Goal: Information Seeking & Learning: Learn about a topic

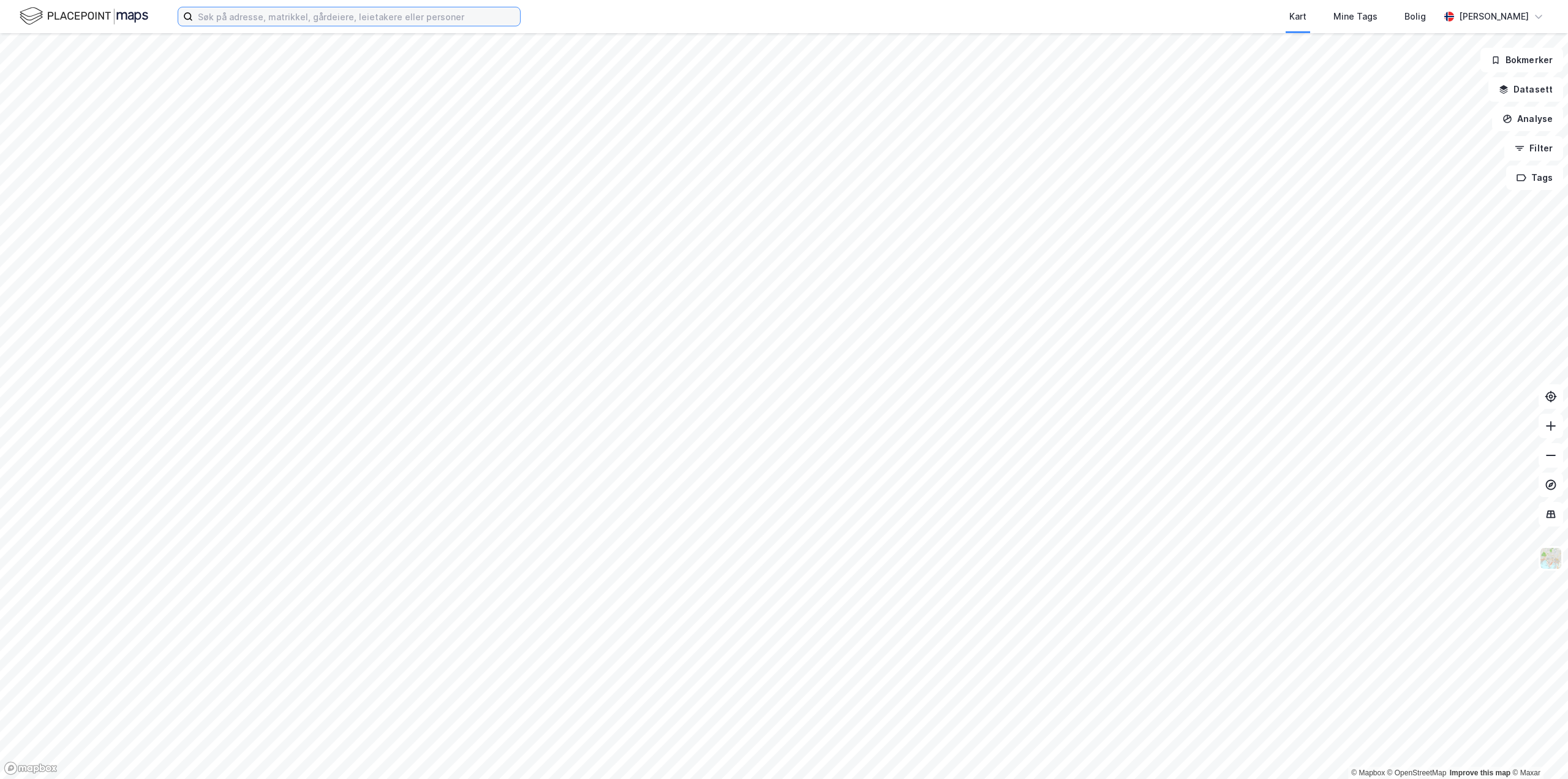
click at [274, 20] on input at bounding box center [356, 17] width 327 height 18
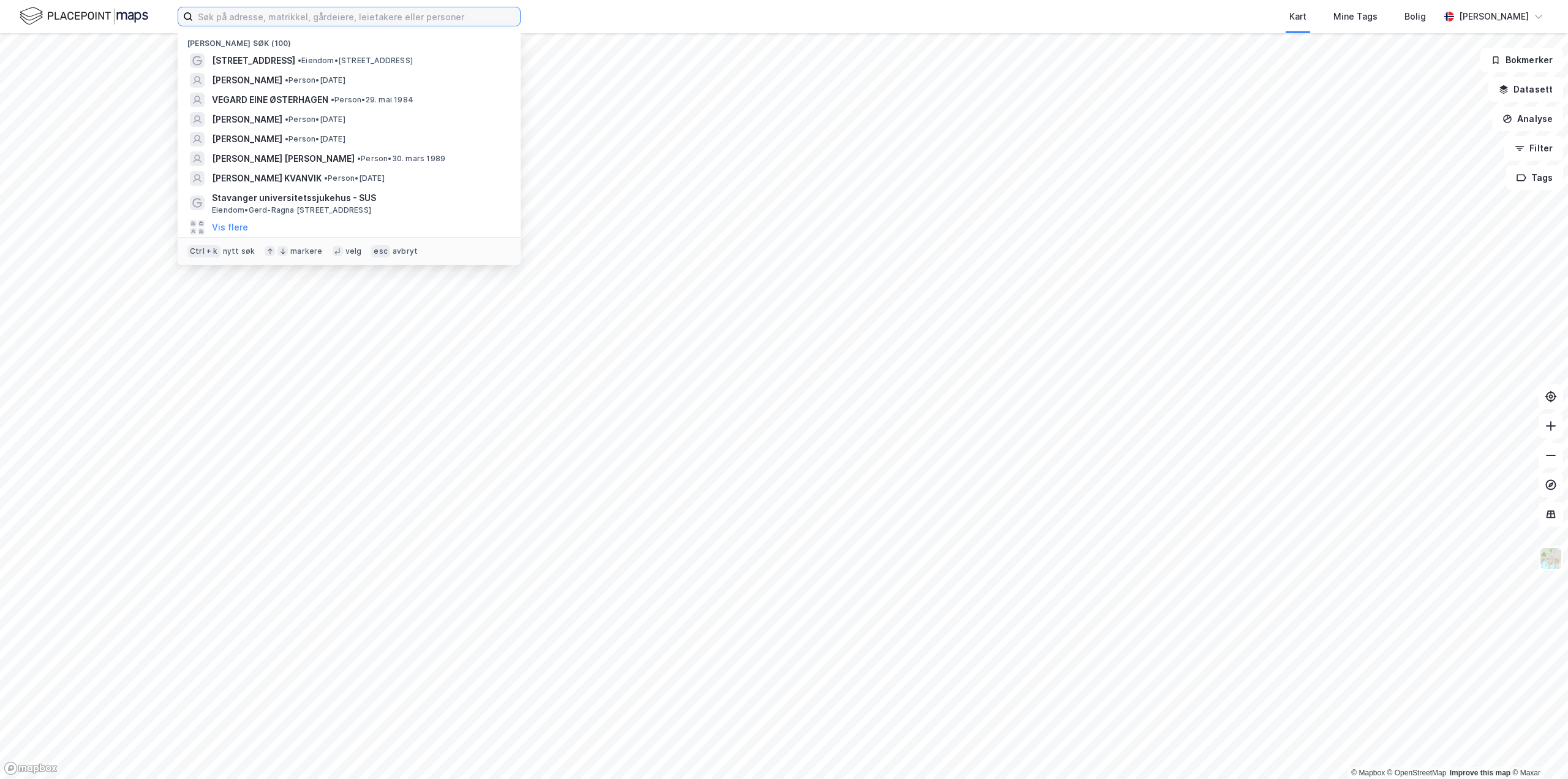
paste input "Ilda Resulovic"
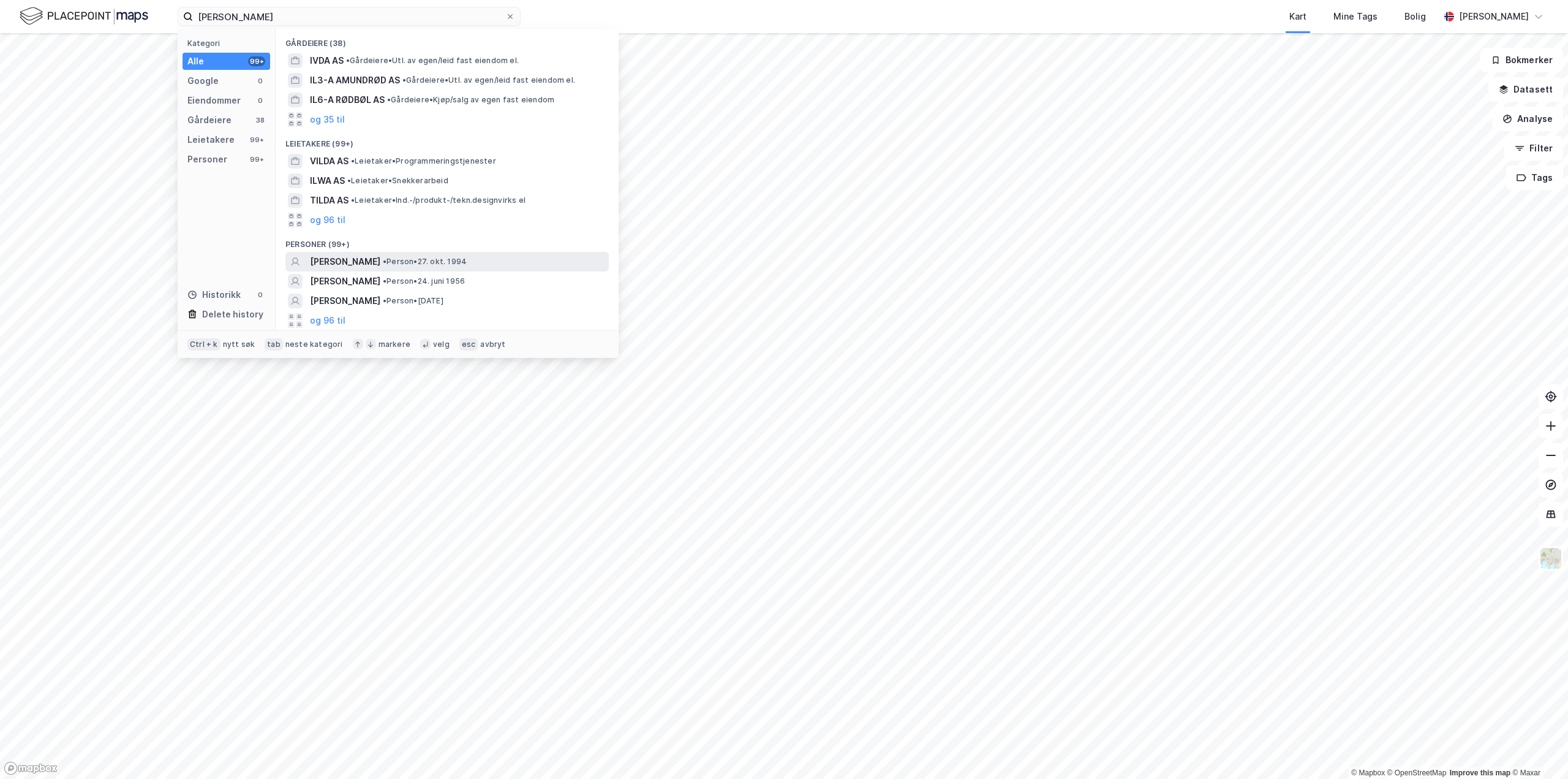
click at [398, 263] on span "• Person • 27. okt. 1994" at bounding box center [425, 261] width 84 height 10
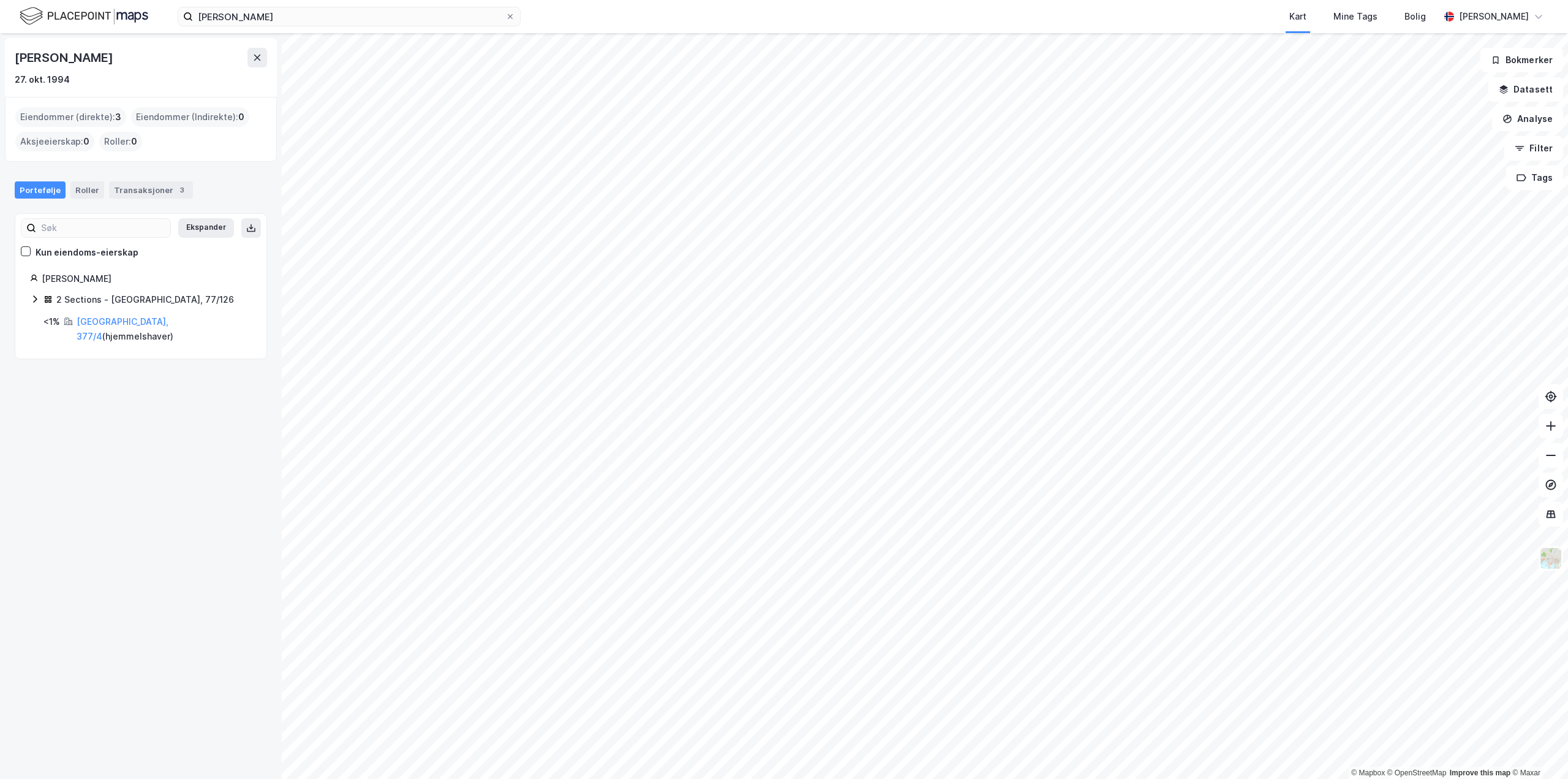
click at [32, 297] on icon at bounding box center [34, 299] width 10 height 10
click at [106, 322] on link "Oslo, 77/126/0/22" at bounding box center [139, 329] width 92 height 25
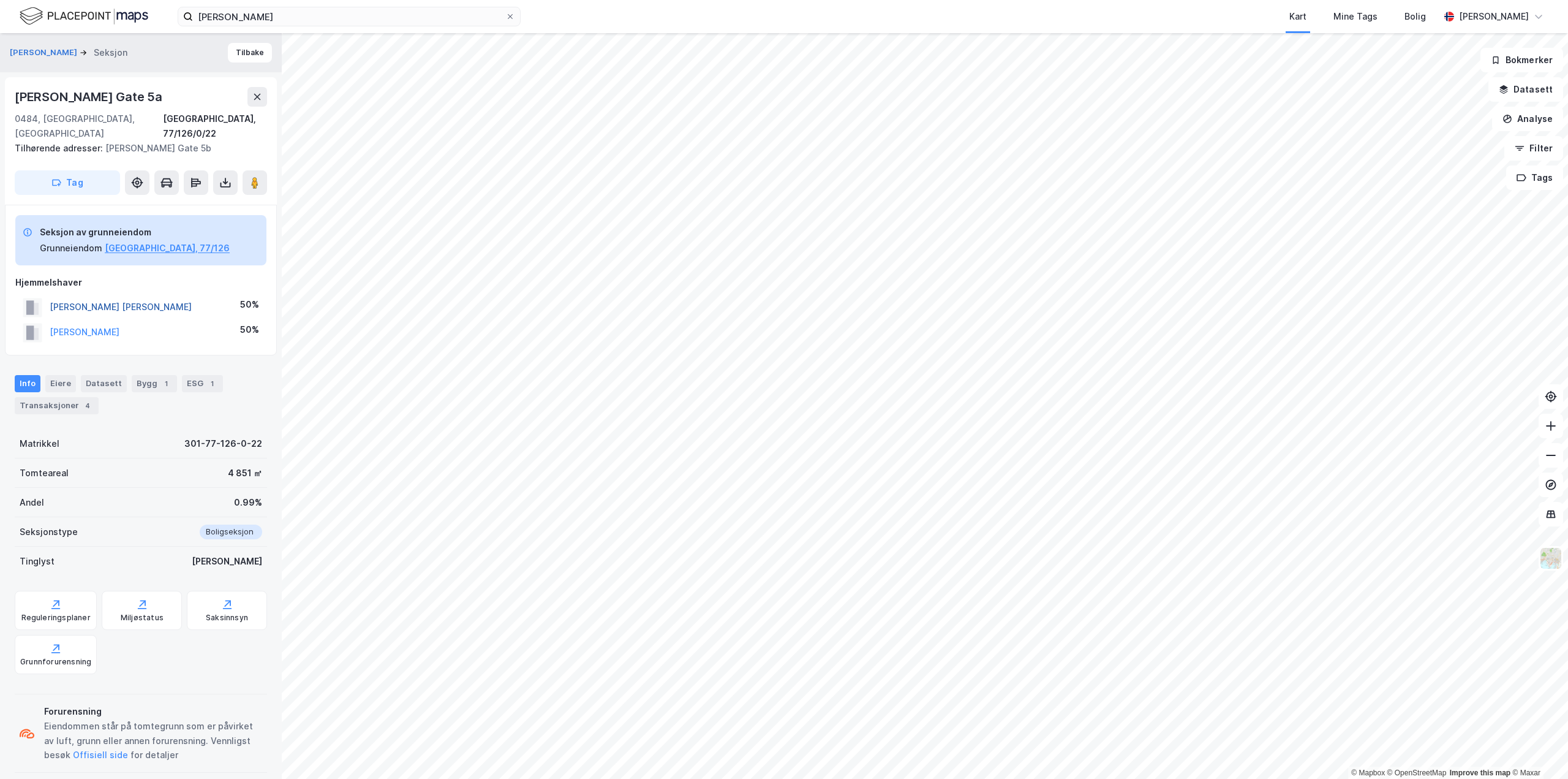
click at [0, 0] on button "ARNTSEN CHRISTER LAUEN" at bounding box center [0, 0] width 0 height 0
click at [63, 397] on div "Transaksjoner 4" at bounding box center [57, 405] width 84 height 17
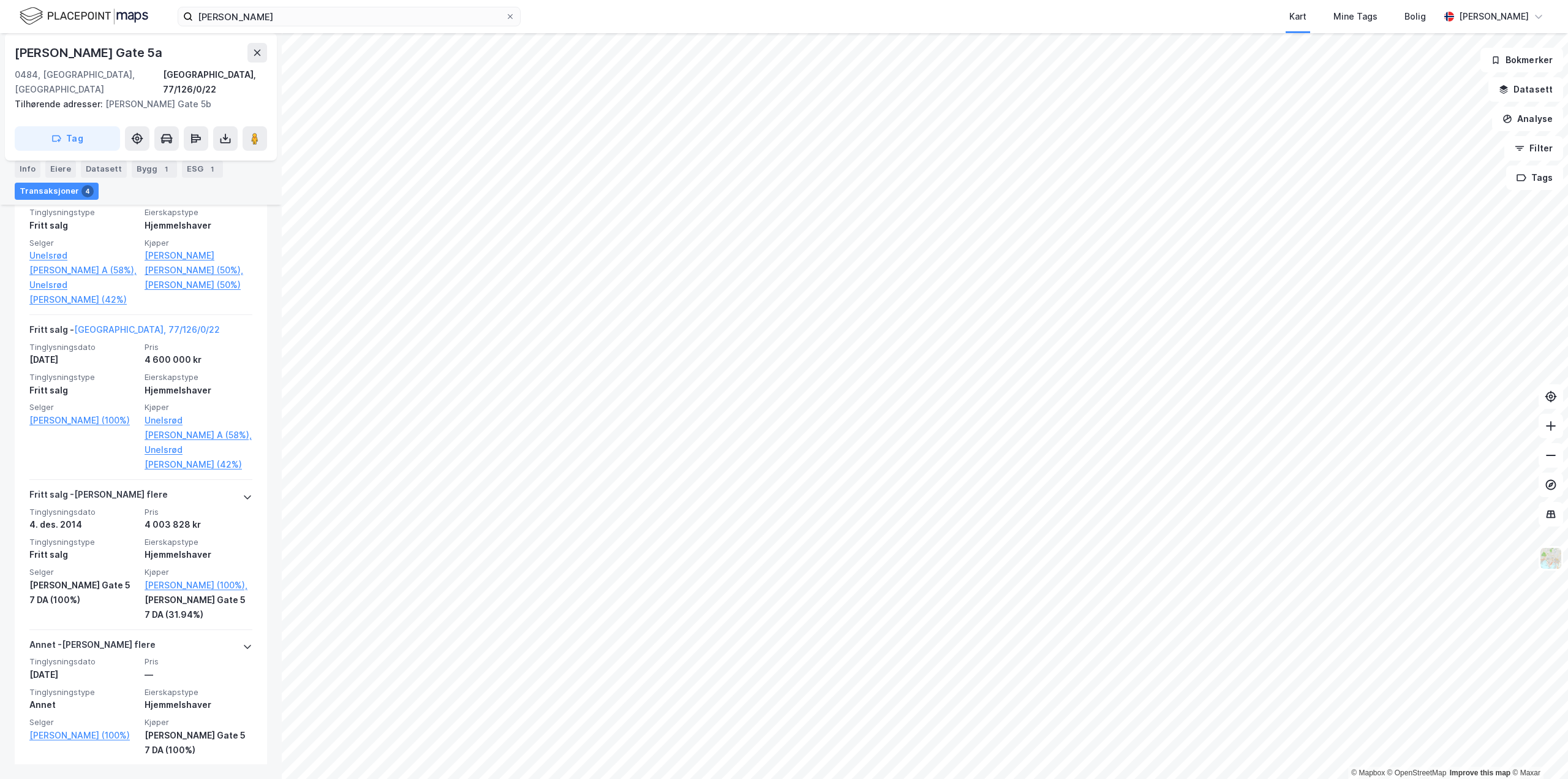
scroll to position [494, 0]
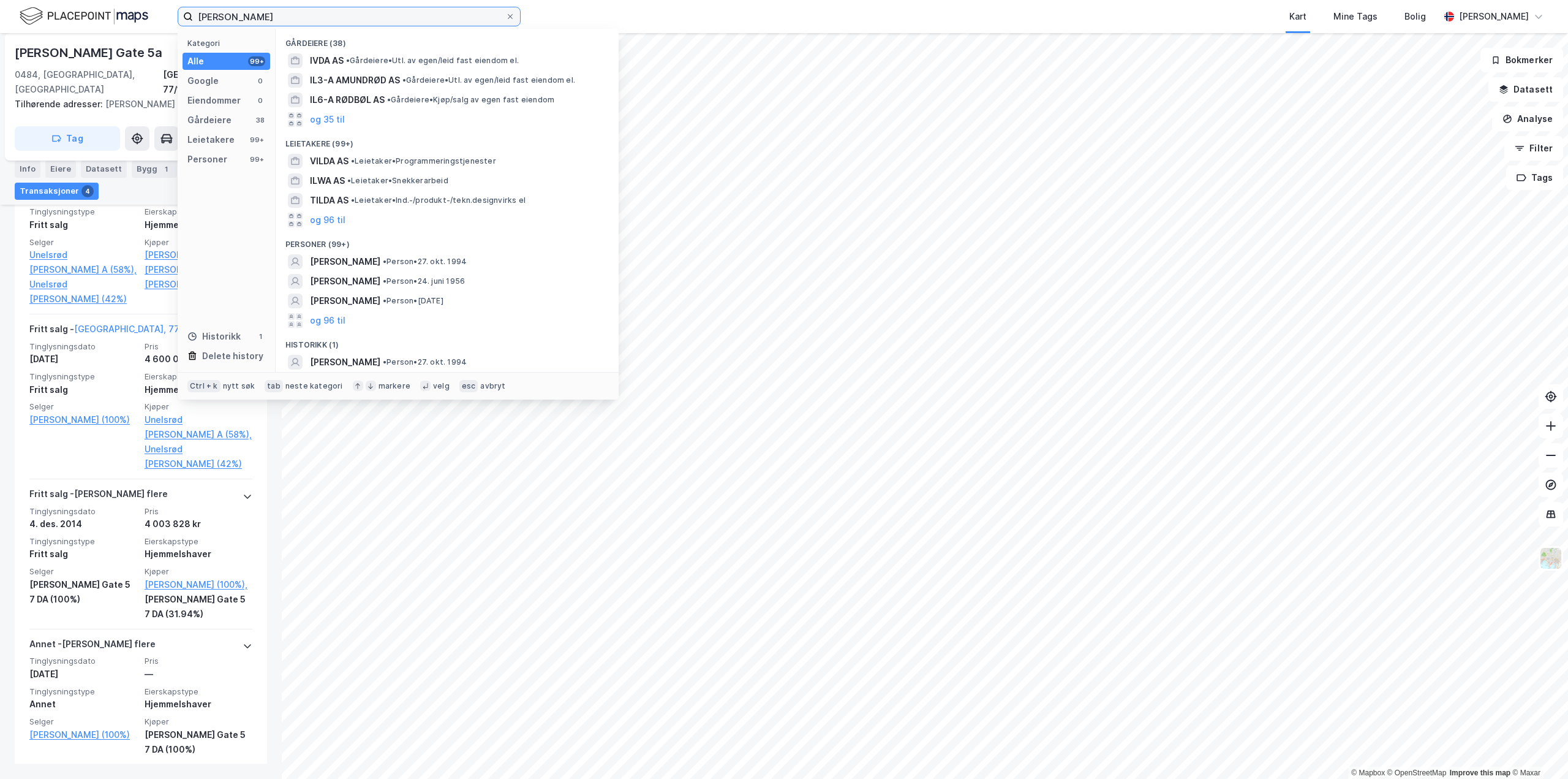
drag, startPoint x: 295, startPoint y: 18, endPoint x: 142, endPoint y: 17, distance: 153.0
click at [142, 17] on div "Ilda Resulovic Kategori Alle 99+ Google 0 Eiendommer 0 Gårdeiere 38 Leietakere …" at bounding box center [784, 16] width 1568 height 33
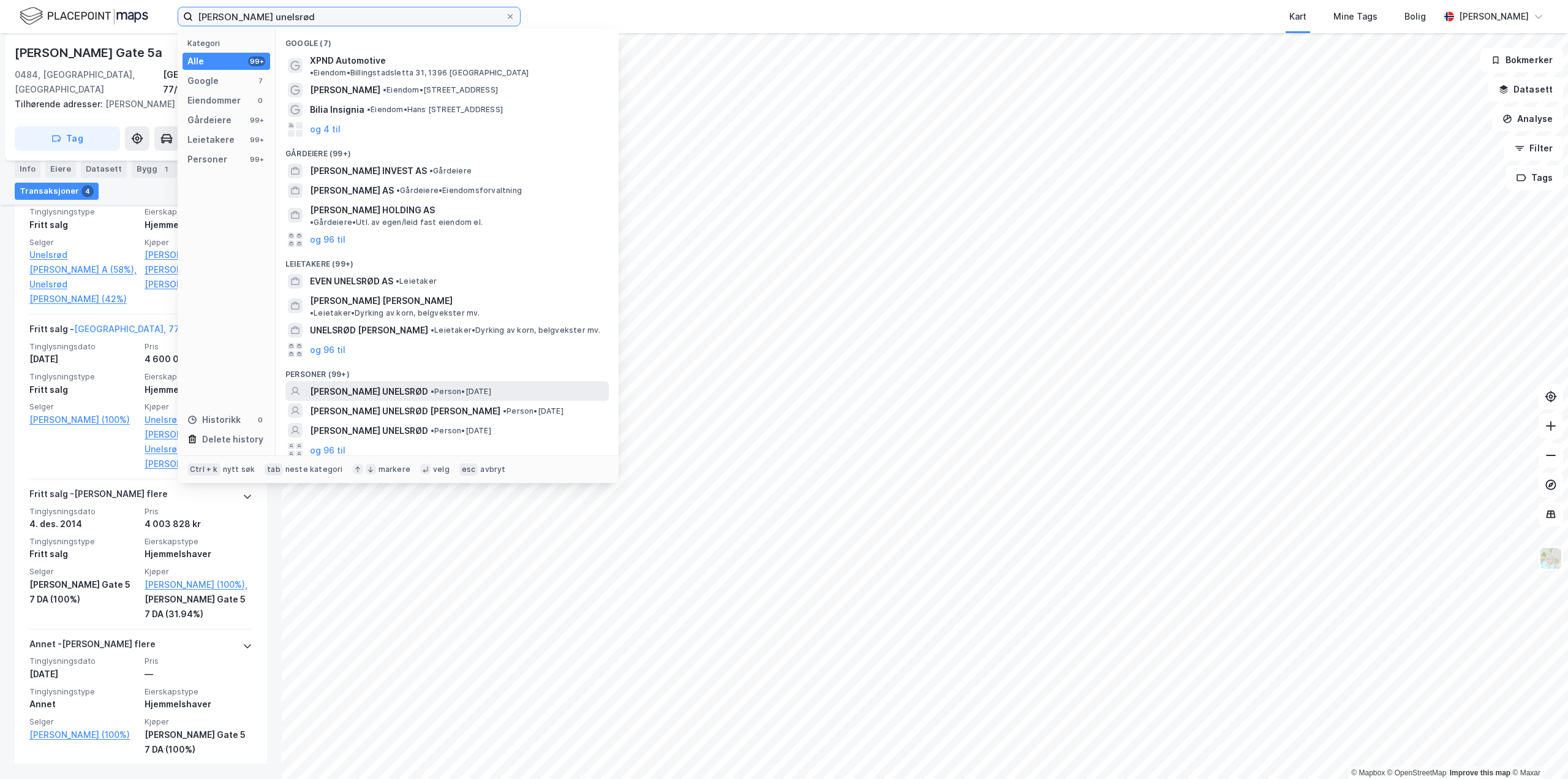
type input "carl henrik unelsrød"
click at [384, 385] on span "CARL HENRIK UNELSRØD" at bounding box center [369, 391] width 118 height 15
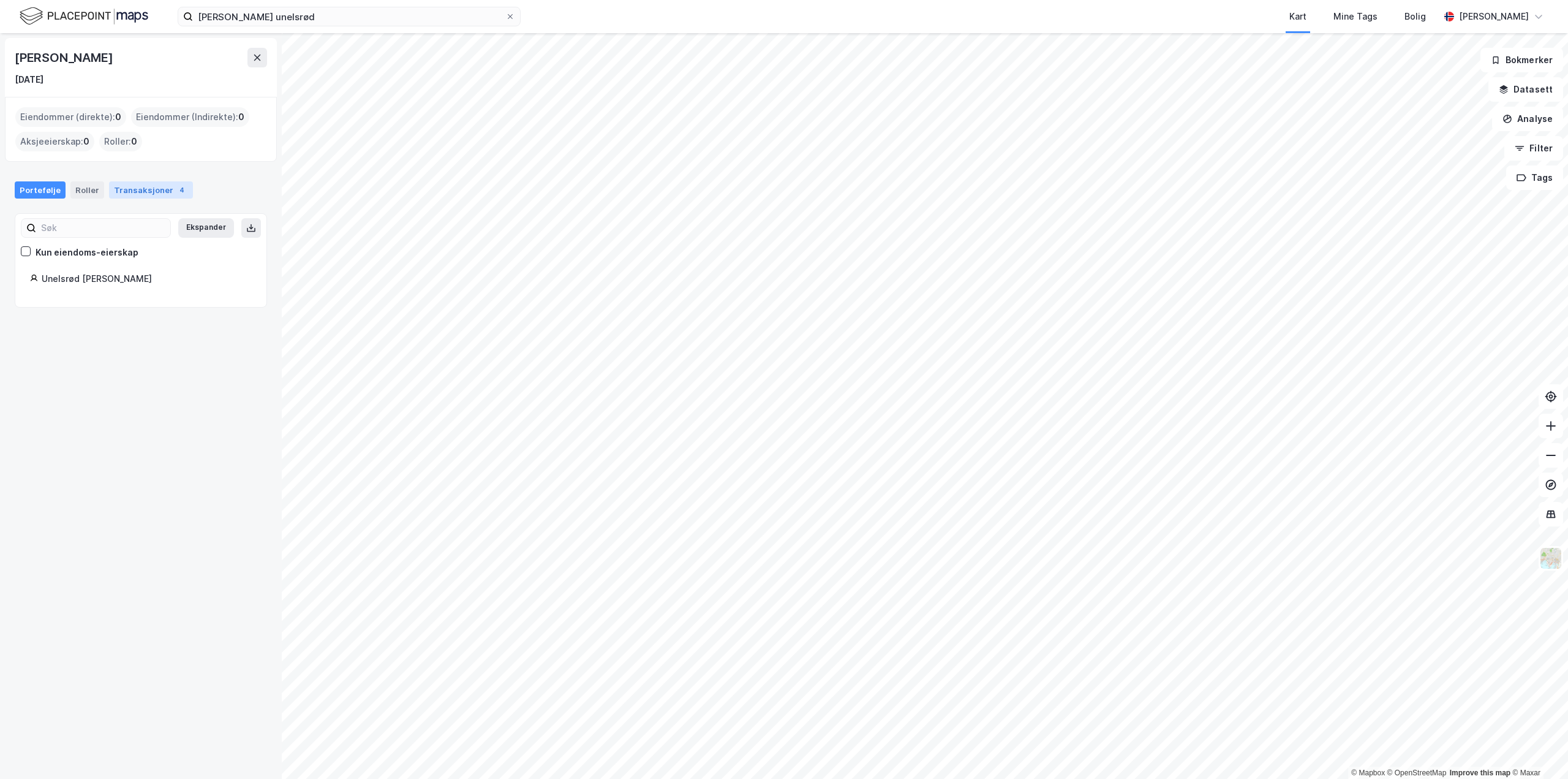
click at [127, 189] on div "Transaksjoner 4" at bounding box center [151, 190] width 84 height 17
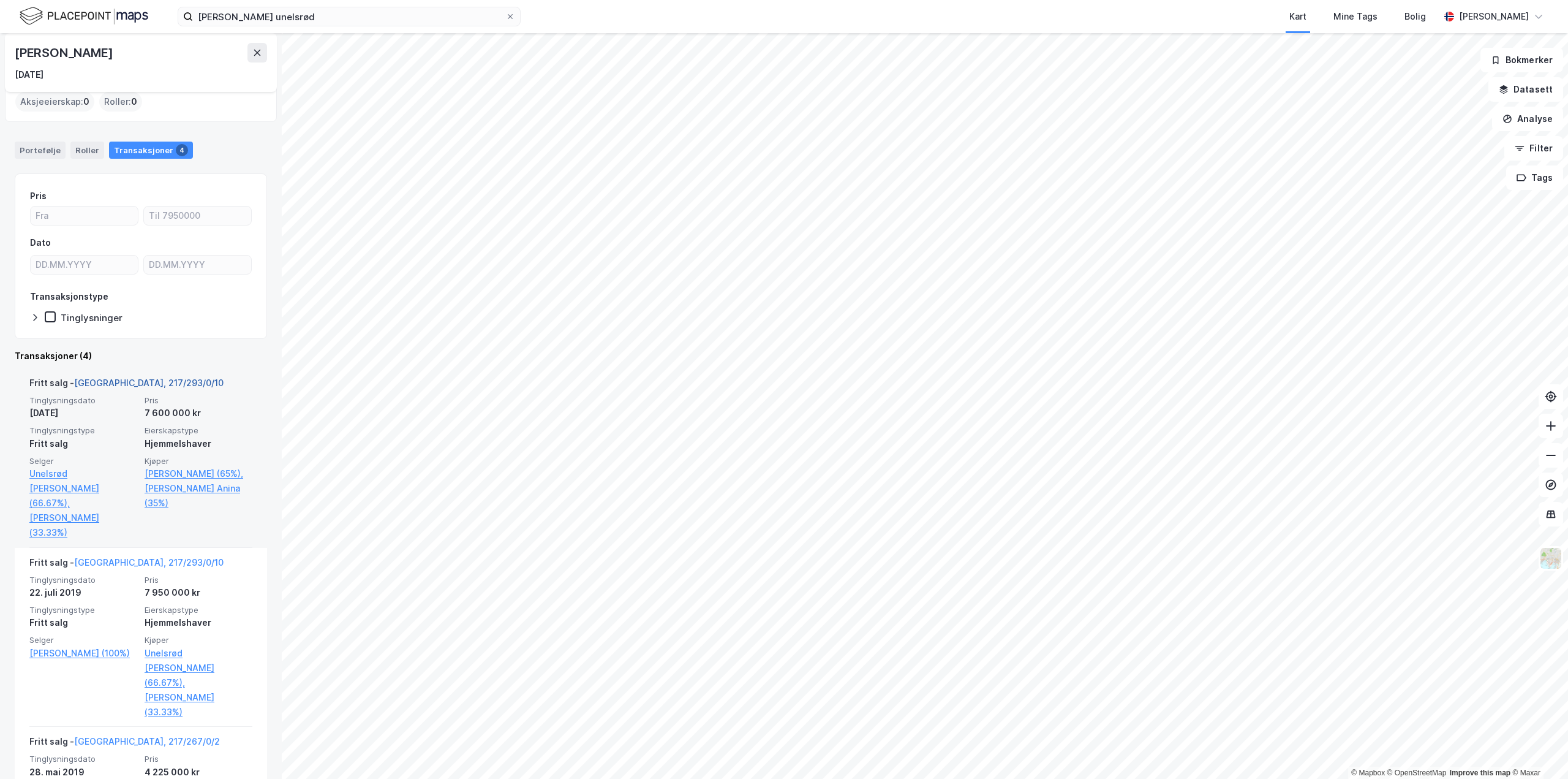
scroll to position [61, 0]
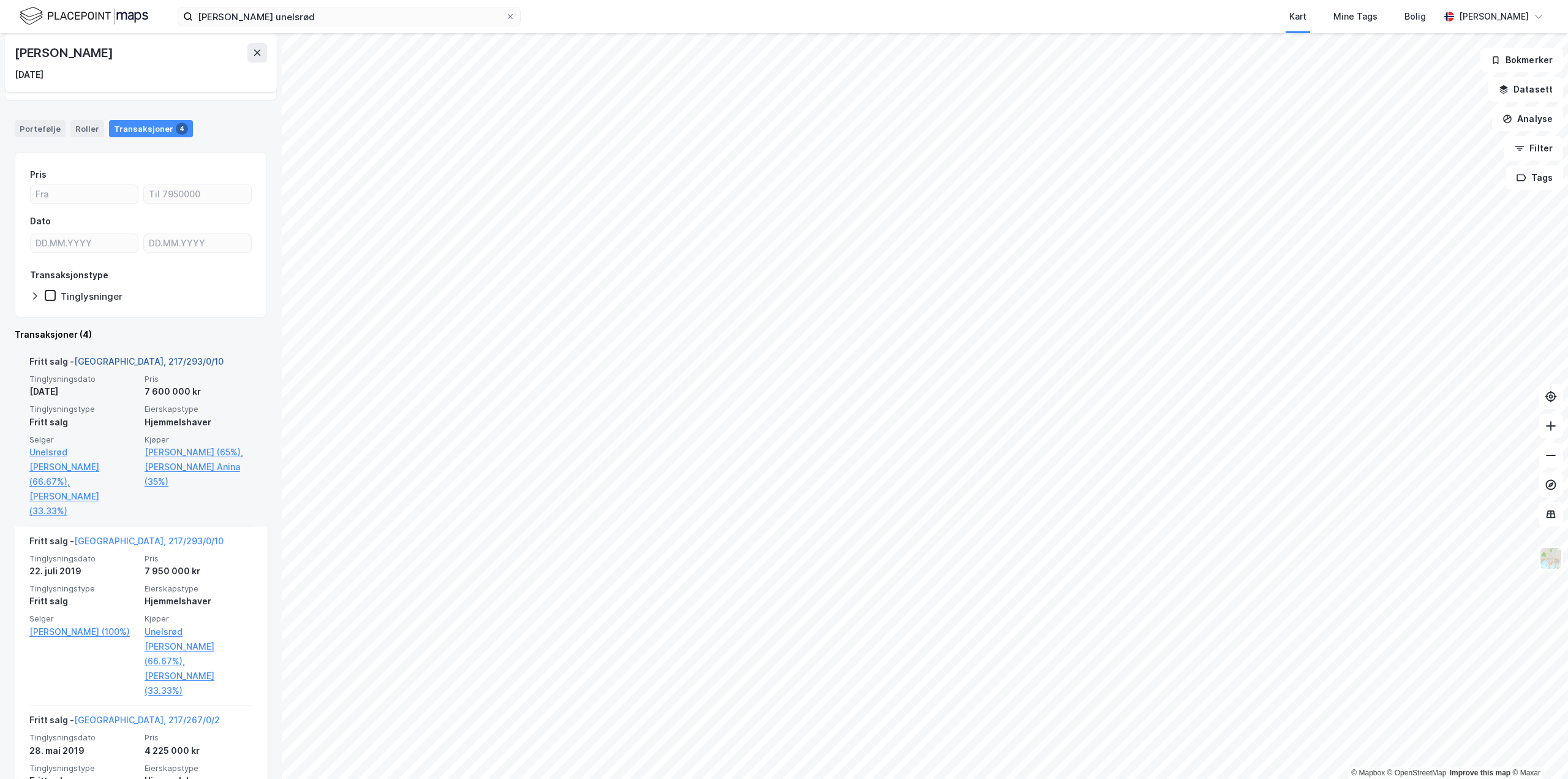
click at [136, 363] on link "Oslo, 217/293/0/10" at bounding box center [149, 362] width 149 height 11
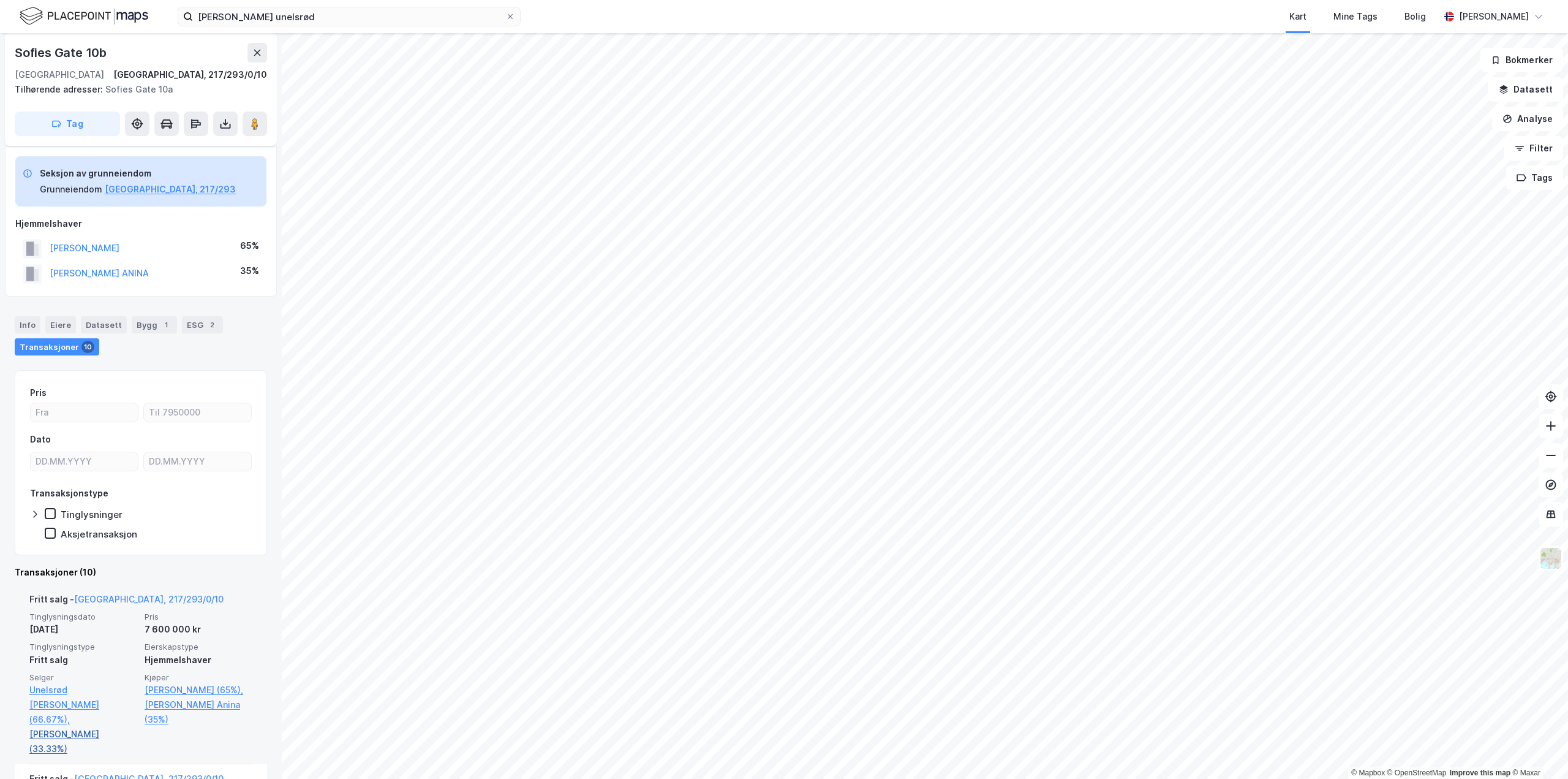
scroll to position [61, 0]
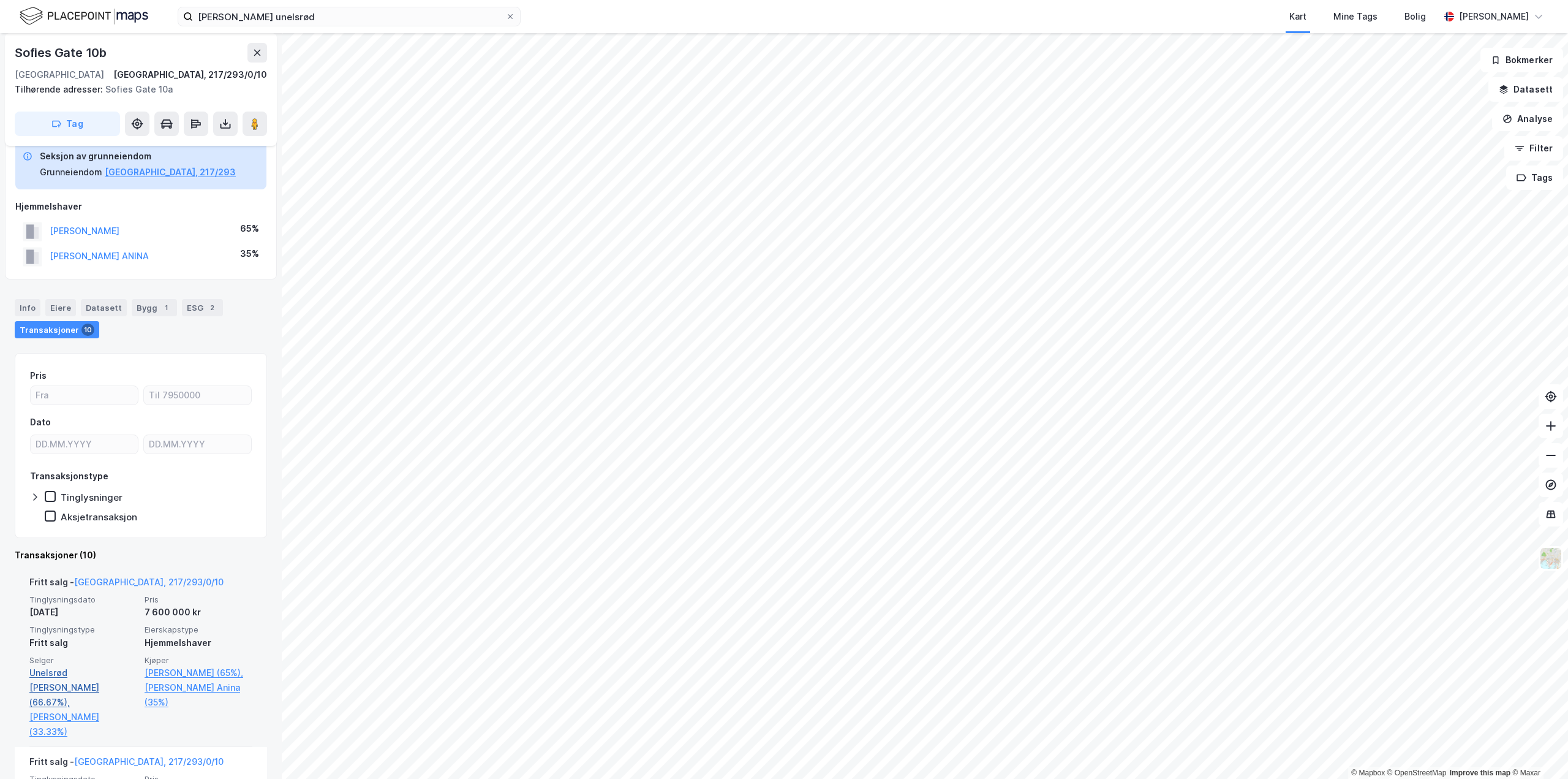
click at [87, 676] on link "Unelsrød Carl Henrik (66.67%)," at bounding box center [83, 688] width 108 height 44
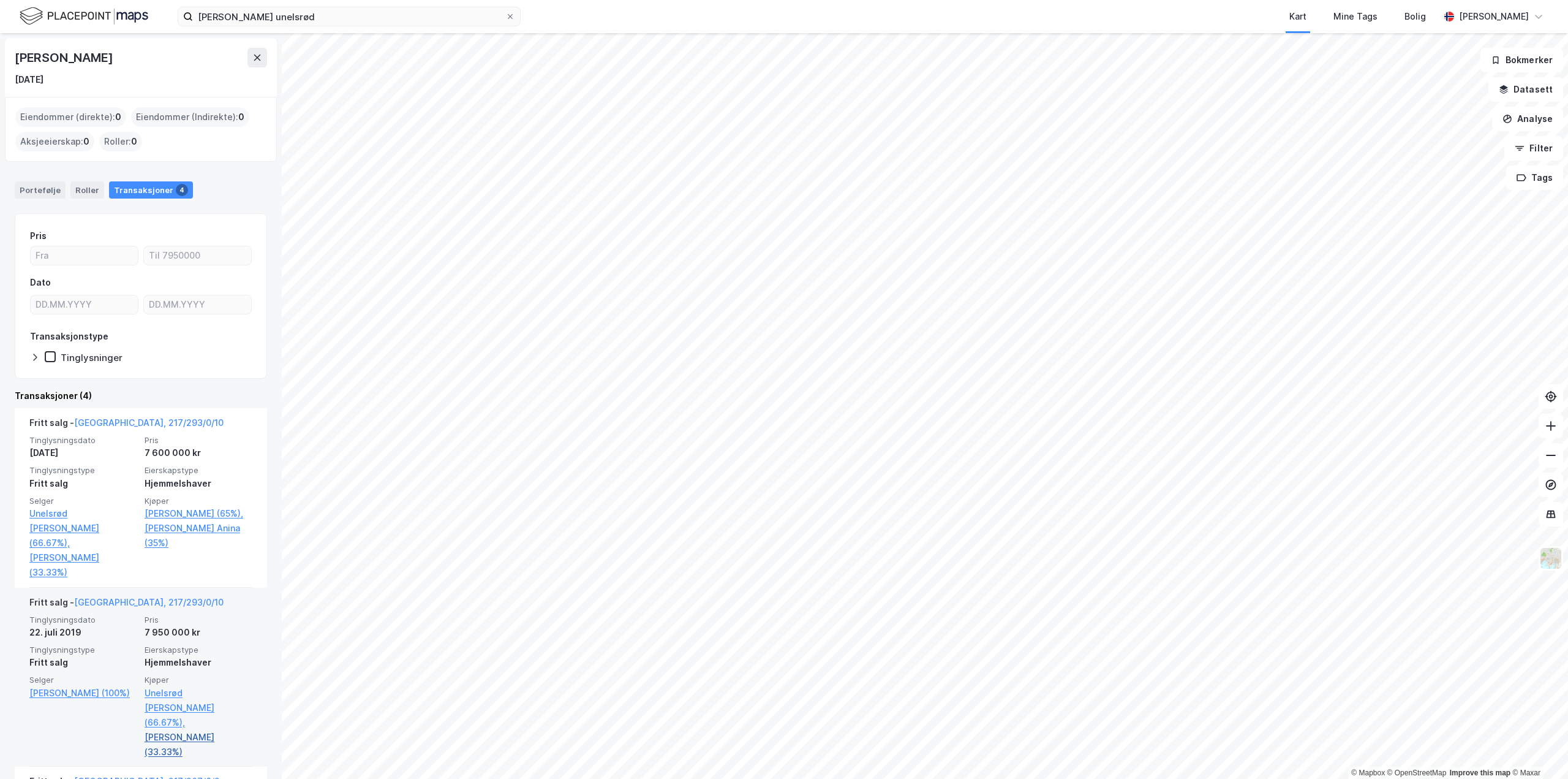
click at [186, 730] on link "Persen Amund (33.33%)" at bounding box center [198, 745] width 108 height 29
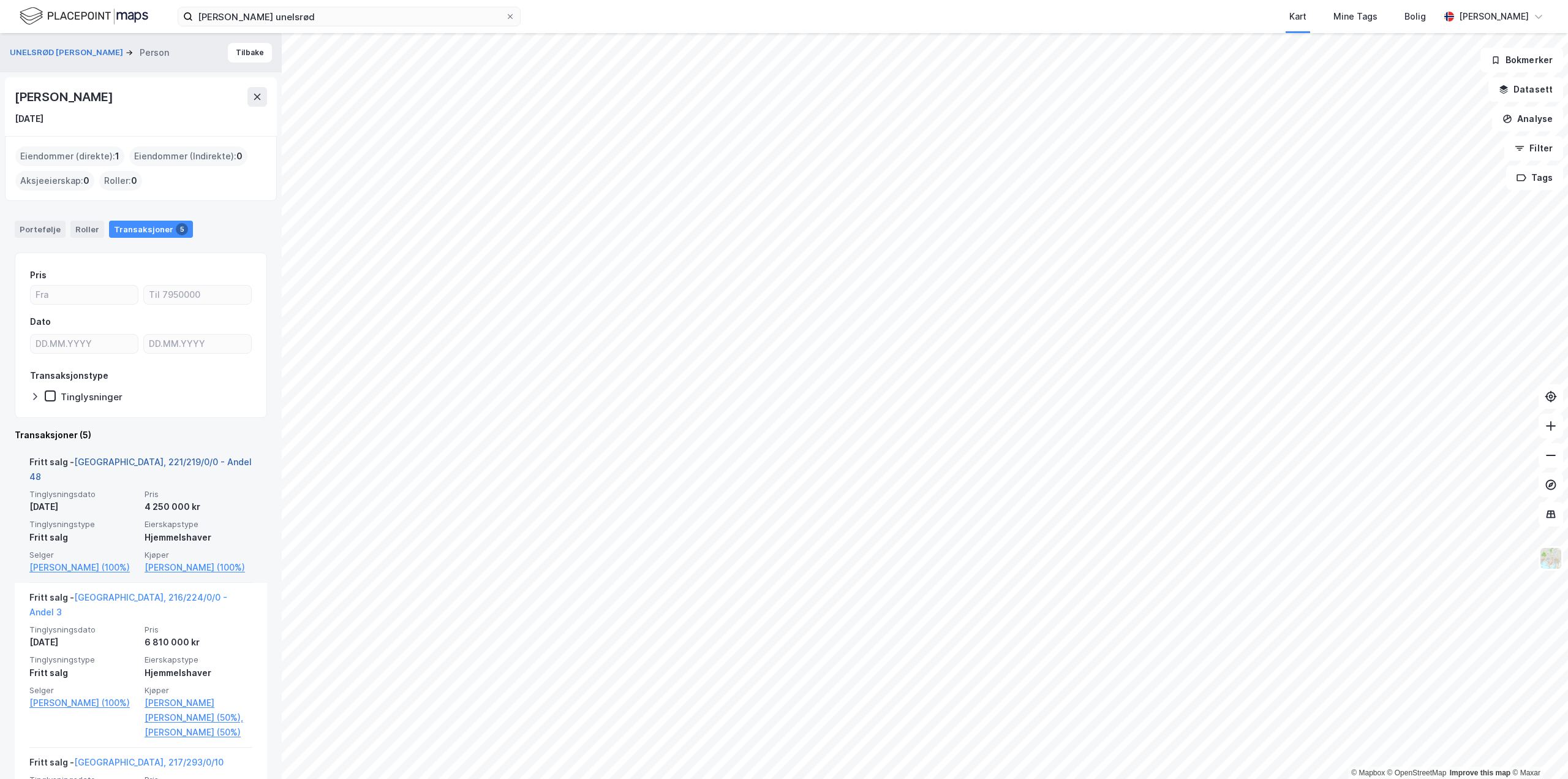
click at [150, 464] on link "Oslo, 221/219/0/0 - Andel 48" at bounding box center [140, 469] width 222 height 25
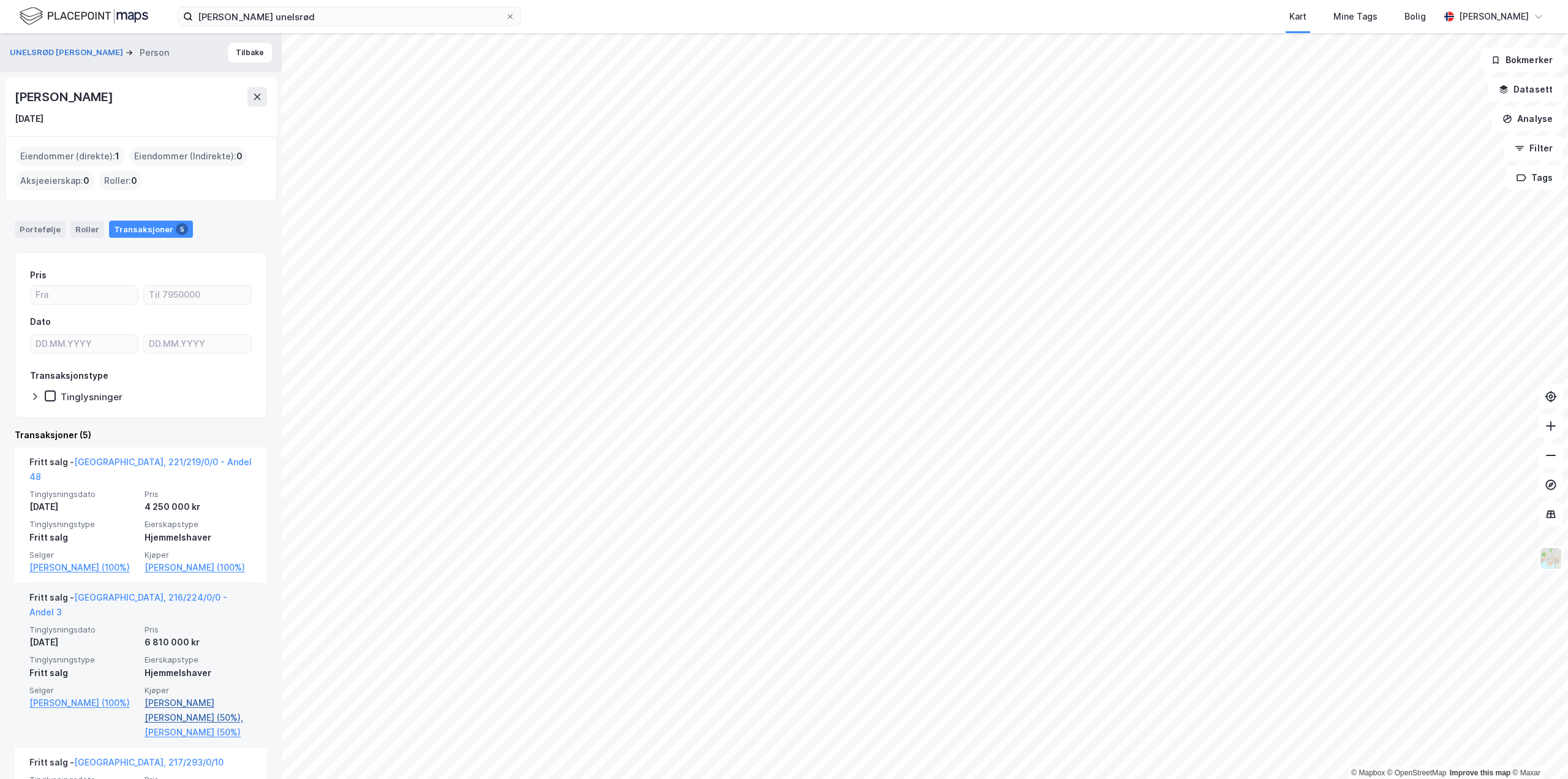
click at [182, 696] on link "Løvendahl Jan Kristoffer (50%)," at bounding box center [198, 710] width 108 height 29
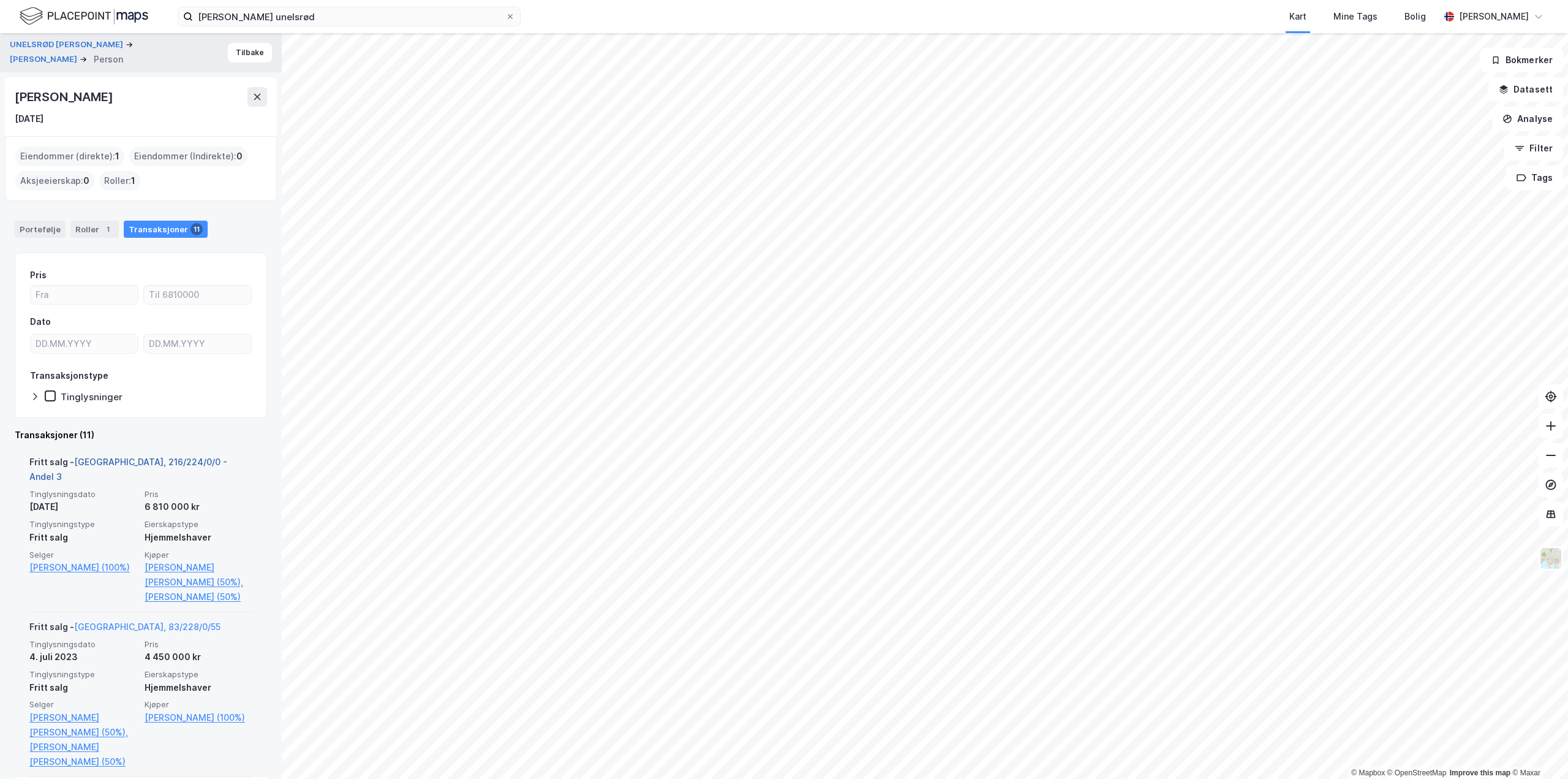
click at [165, 460] on link "Oslo, 216/224/0/0 - Andel 3" at bounding box center [128, 469] width 198 height 25
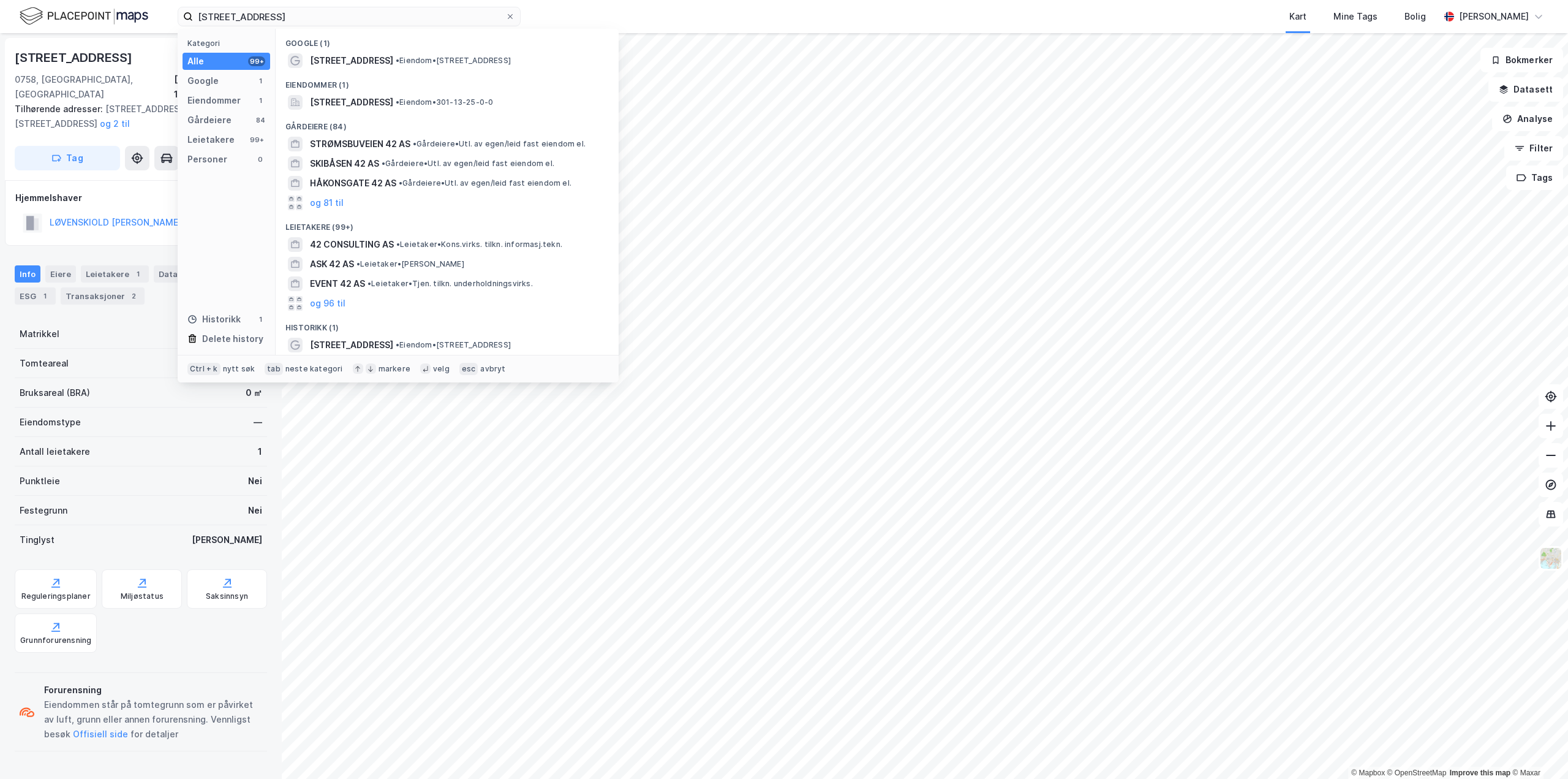
drag, startPoint x: 287, startPoint y: 15, endPoint x: 142, endPoint y: 16, distance: 145.0
click at [142, 16] on div "[STREET_ADDRESS] Kategori Alle 99+ Google 1 Eiendommer 1 Gårdeiere 84 Leietaker…" at bounding box center [784, 16] width 1568 height 33
type input "[STREET_ADDRESS]"
